Goal: Information Seeking & Learning: Check status

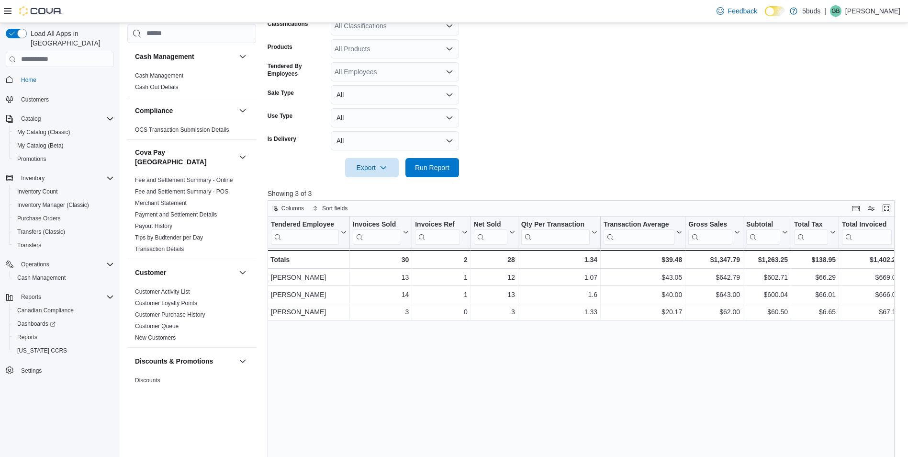
scroll to position [317, 0]
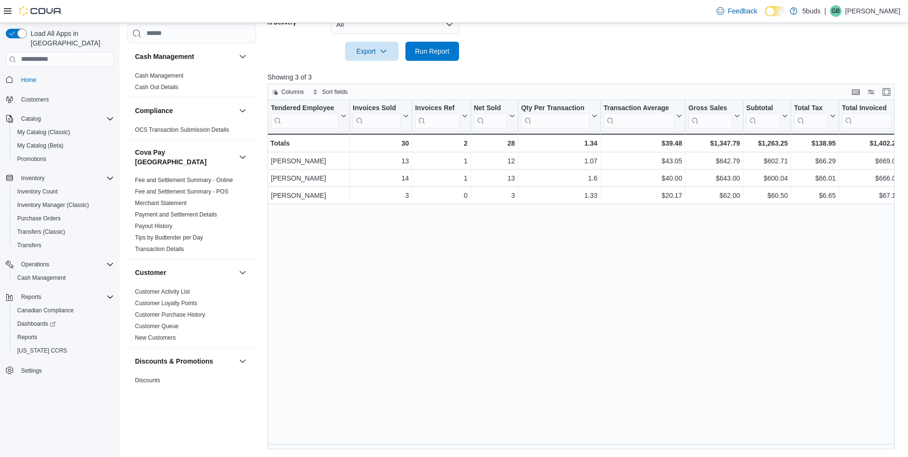
drag, startPoint x: 40, startPoint y: 67, endPoint x: 40, endPoint y: 73, distance: 5.3
click at [40, 74] on span "Home" at bounding box center [65, 80] width 97 height 12
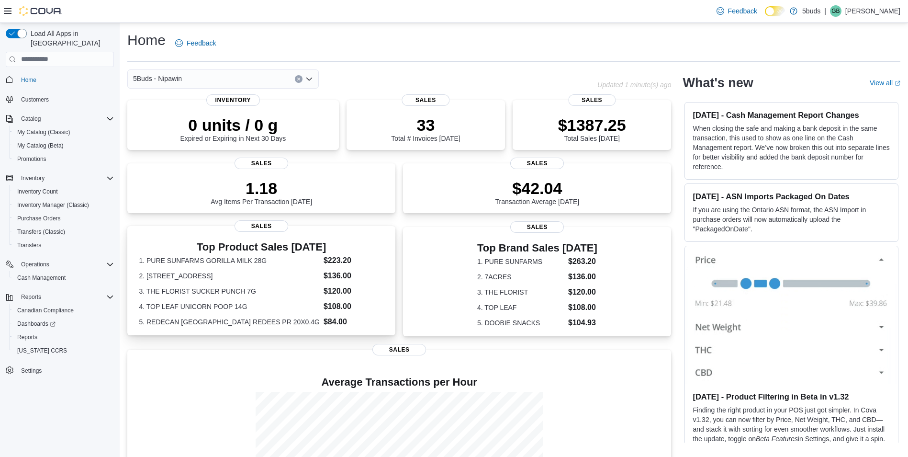
click at [325, 257] on dd "$223.20" at bounding box center [354, 260] width 60 height 11
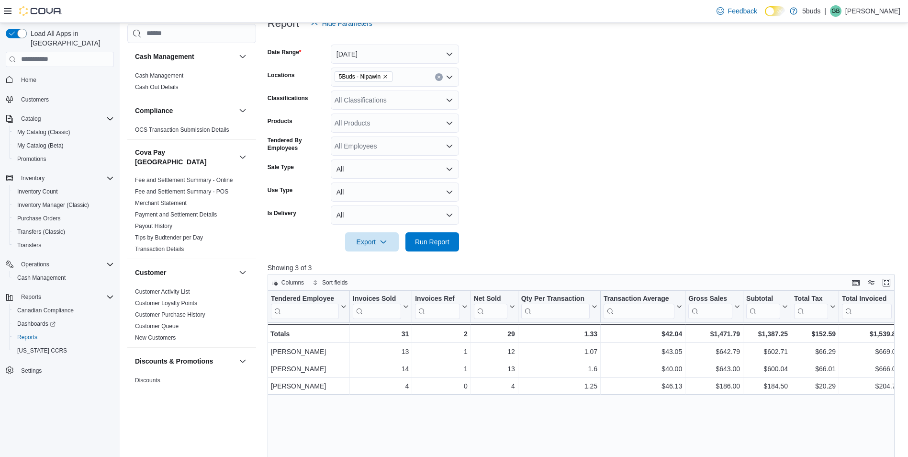
scroll to position [144, 0]
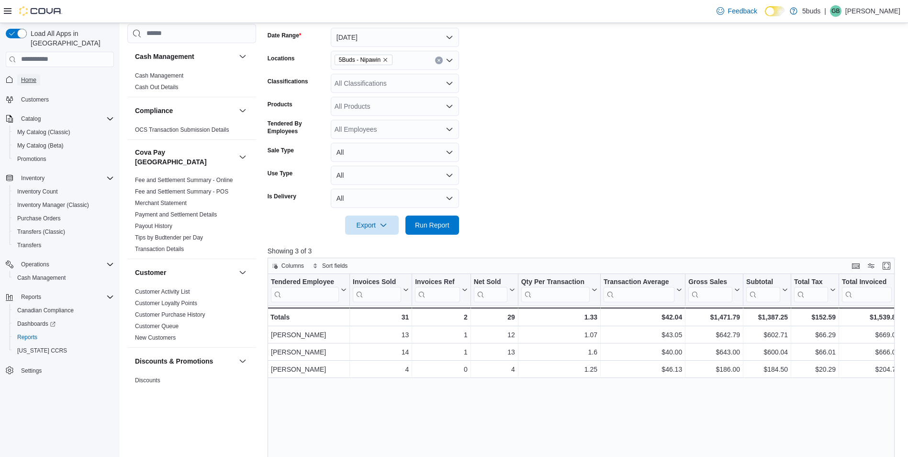
click at [36, 74] on link "Home" at bounding box center [28, 79] width 23 height 11
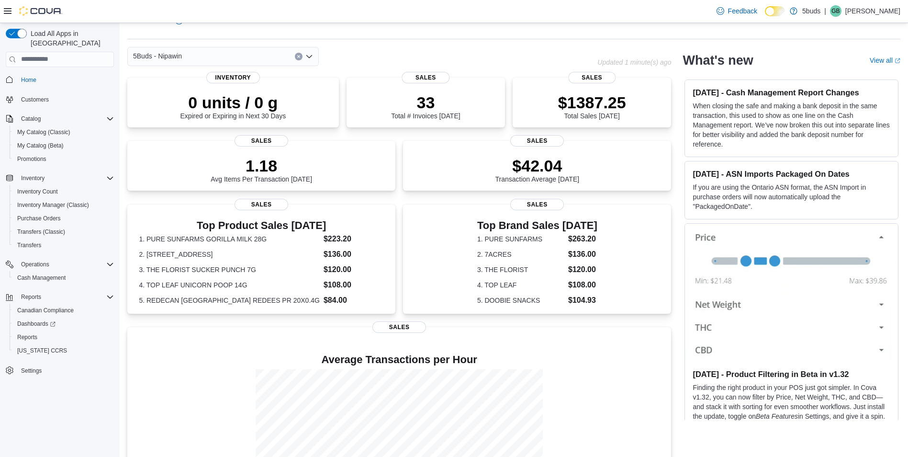
scroll to position [0, 0]
